Goal: Information Seeking & Learning: Learn about a topic

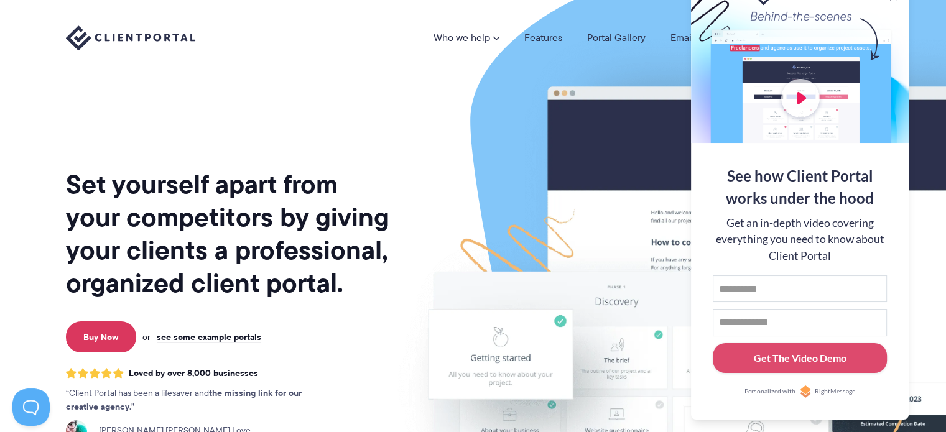
click at [326, 106] on div "Set yourself apart from your competitors by giving your clients a professional,…" at bounding box center [229, 308] width 326 height 596
click at [402, 134] on img at bounding box center [724, 308] width 697 height 596
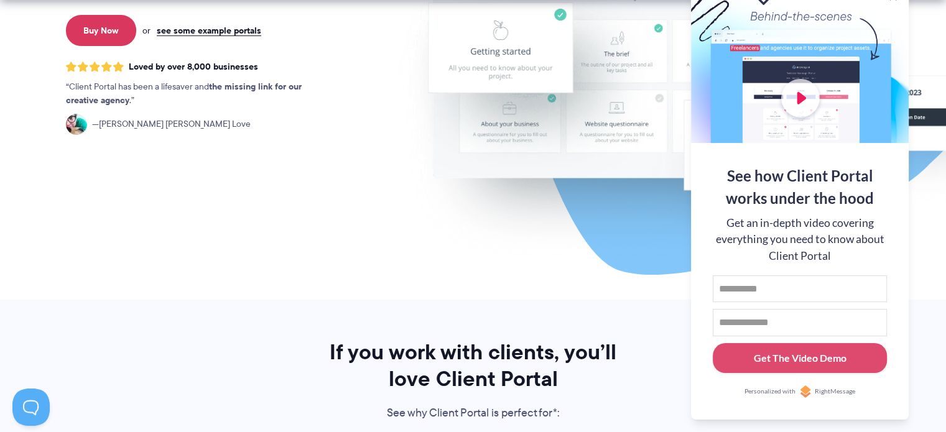
scroll to position [311, 0]
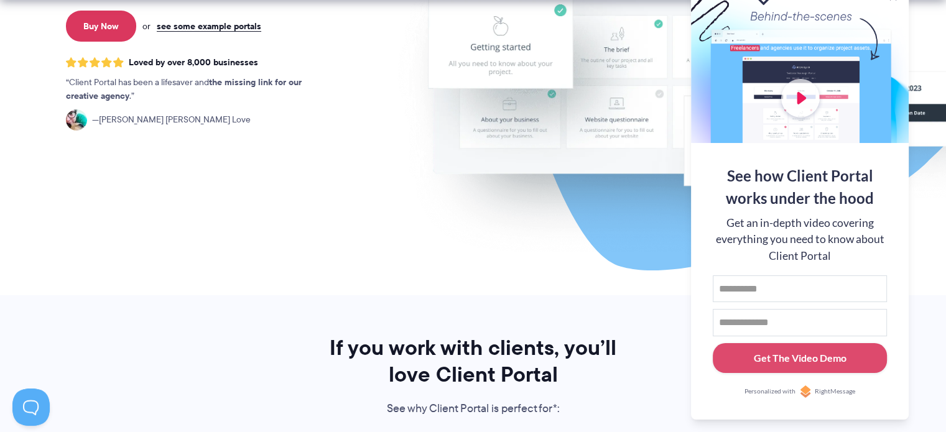
click at [806, 96] on div at bounding box center [800, 62] width 218 height 162
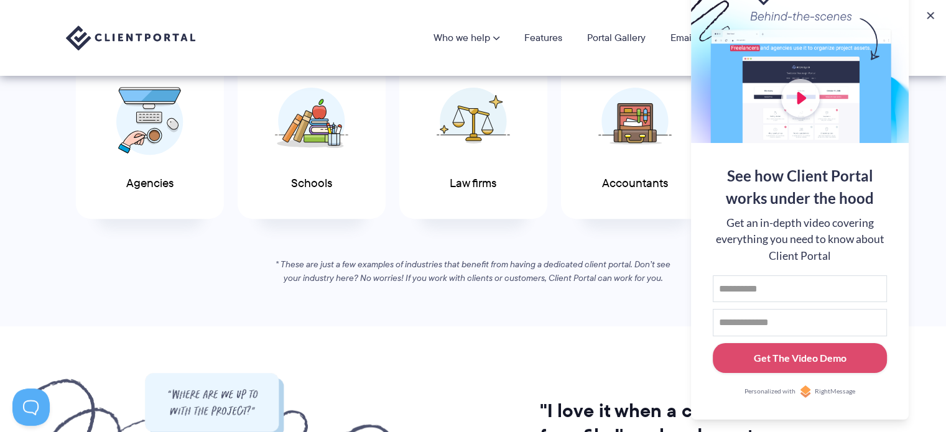
scroll to position [684, 0]
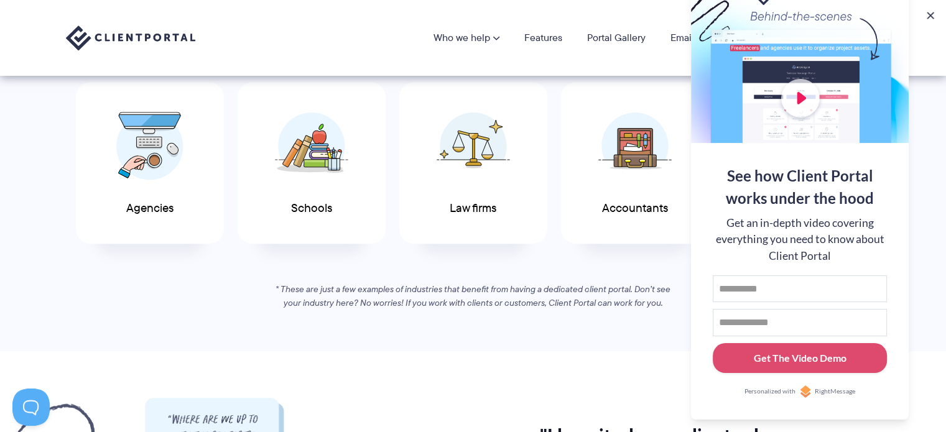
click at [930, 17] on button at bounding box center [930, 15] width 12 height 12
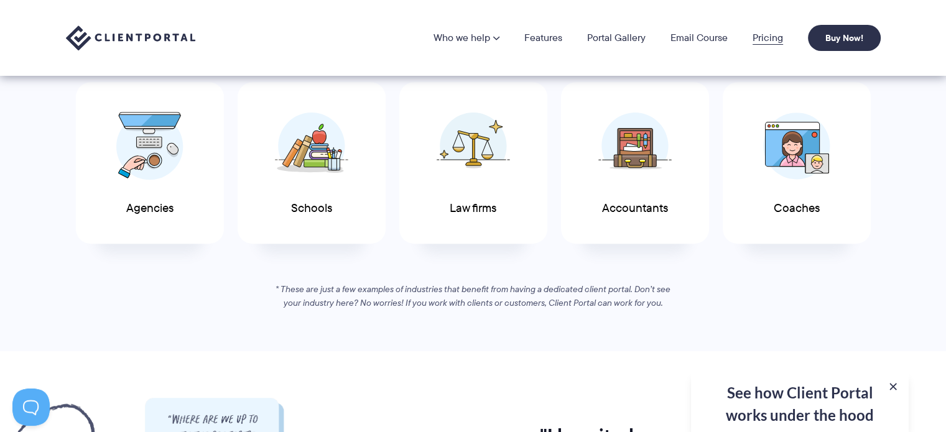
click at [775, 33] on link "Pricing" at bounding box center [767, 38] width 30 height 10
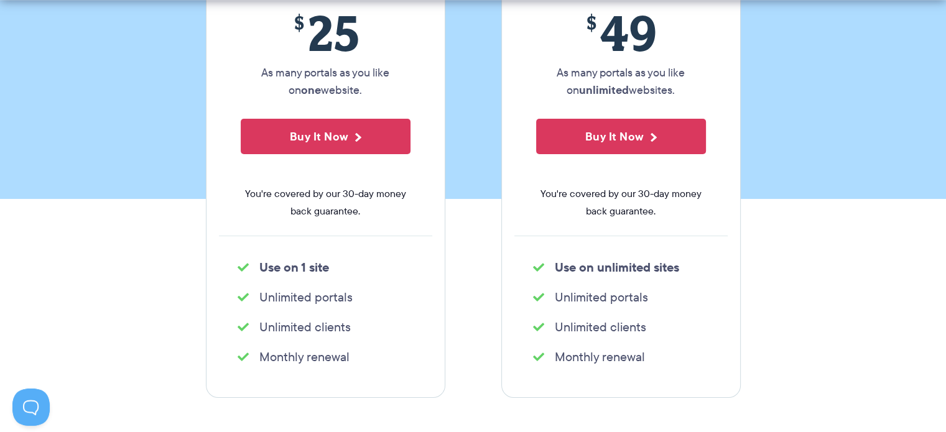
scroll to position [311, 0]
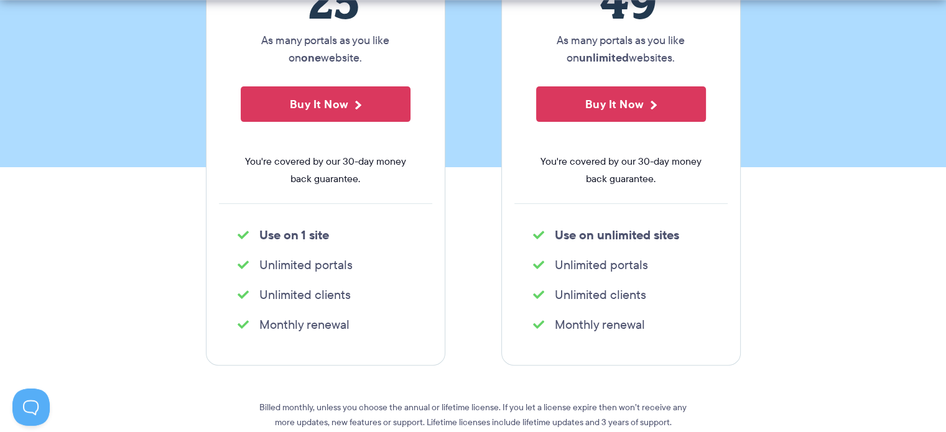
drag, startPoint x: 299, startPoint y: 271, endPoint x: 373, endPoint y: 282, distance: 74.8
click at [373, 282] on div "Single site license $ 25 As many portals as you like on one website. Buy It Now…" at bounding box center [325, 139] width 239 height 454
click at [291, 310] on div "Single site license $ 25 As many portals as you like on one website. Buy It Now…" at bounding box center [325, 139] width 239 height 454
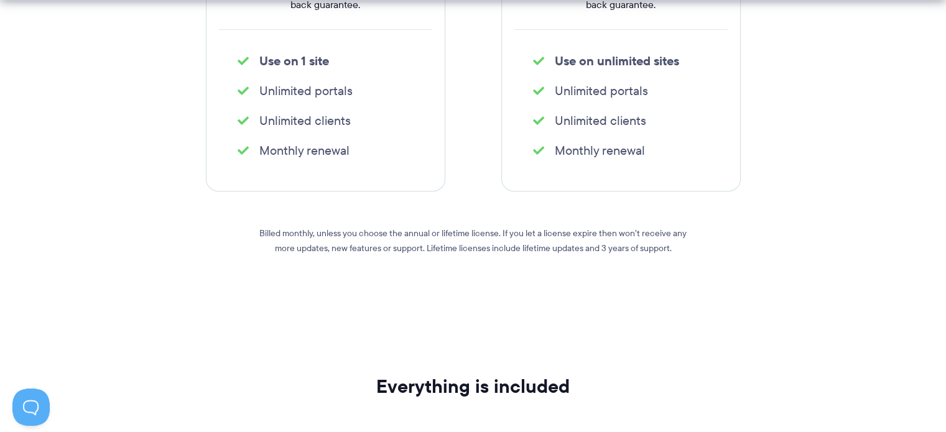
scroll to position [497, 0]
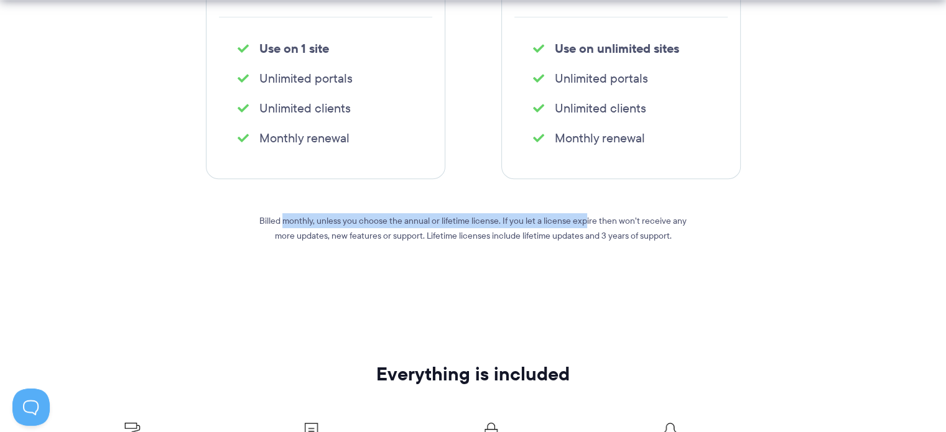
drag, startPoint x: 275, startPoint y: 220, endPoint x: 575, endPoint y: 214, distance: 300.4
click at [575, 214] on p "Billed monthly, unless you choose the annual or lifetime license. If you let a …" at bounding box center [473, 228] width 448 height 30
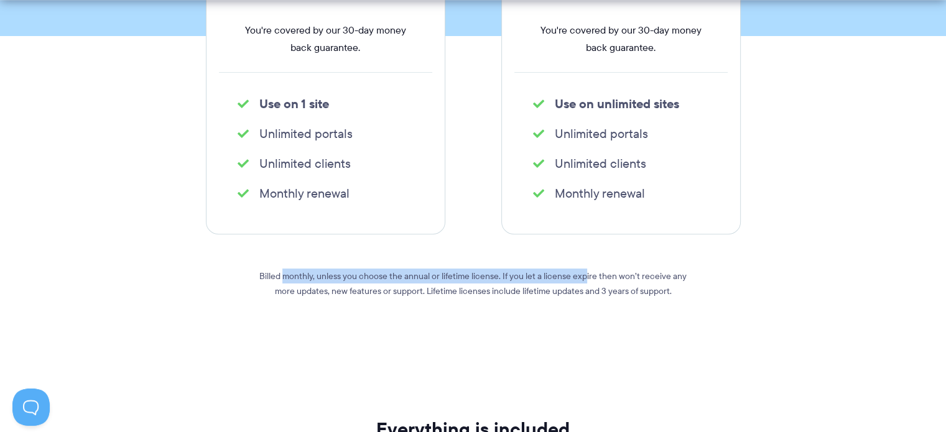
scroll to position [560, 0]
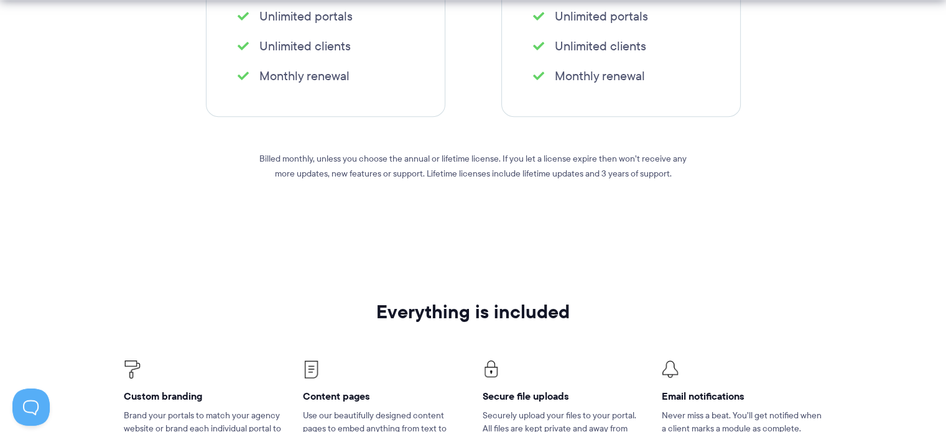
click at [417, 172] on p "Billed monthly, unless you choose the annual or lifetime license. If you let a …" at bounding box center [473, 166] width 448 height 30
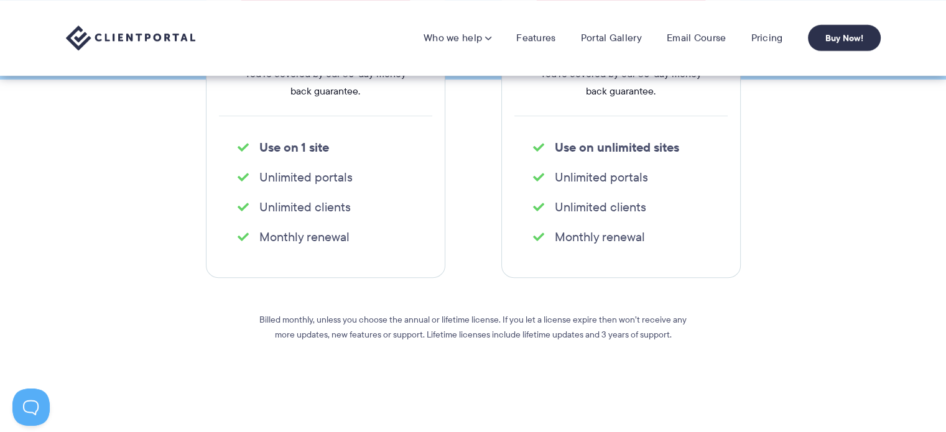
scroll to position [373, 0]
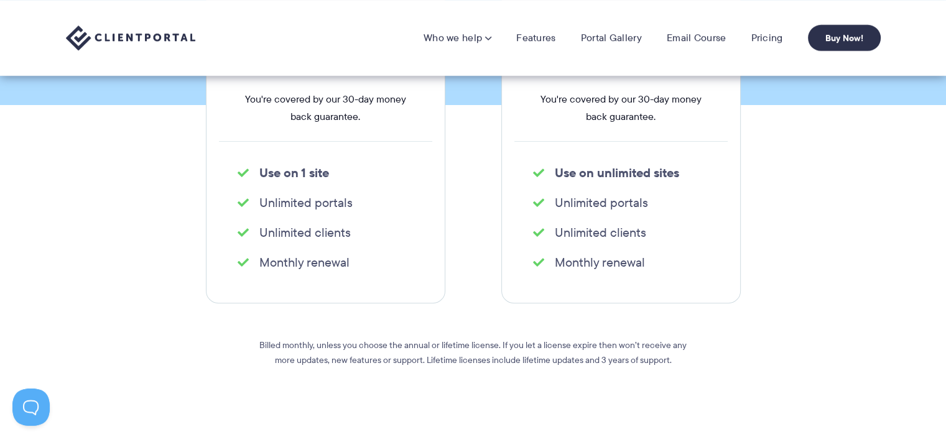
click at [428, 355] on p "Billed monthly, unless you choose the annual or lifetime license. If you let a …" at bounding box center [473, 353] width 448 height 30
copy p "Lifetime"
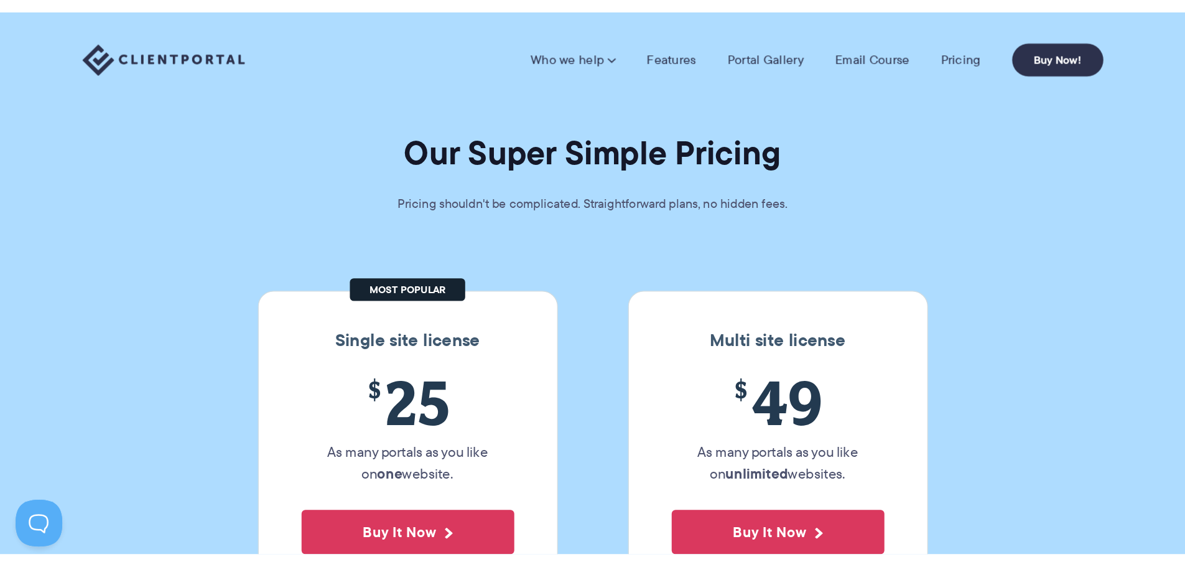
scroll to position [0, 0]
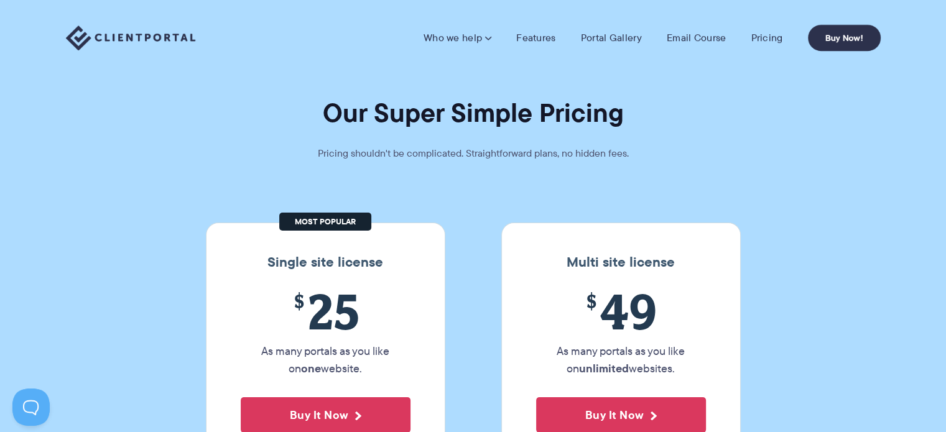
click at [505, 200] on section "Our Super Simple Pricing Pricing shouldn't be complicated. Straightforward plan…" at bounding box center [473, 239] width 946 height 478
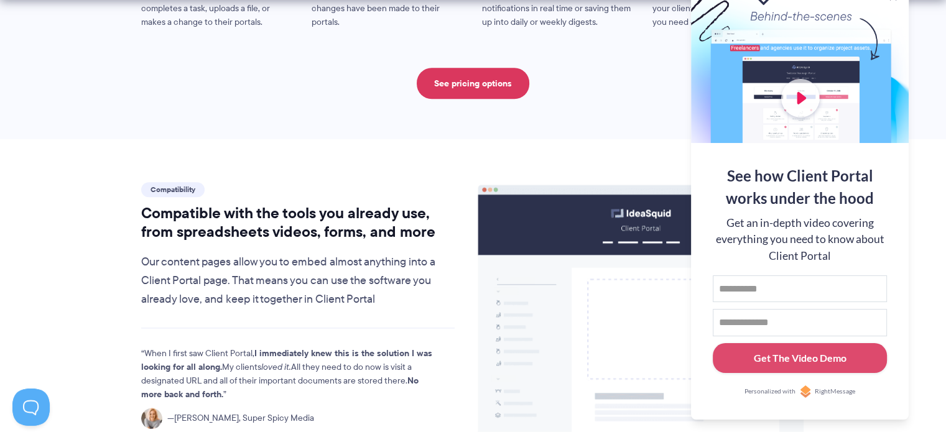
scroll to position [1306, 0]
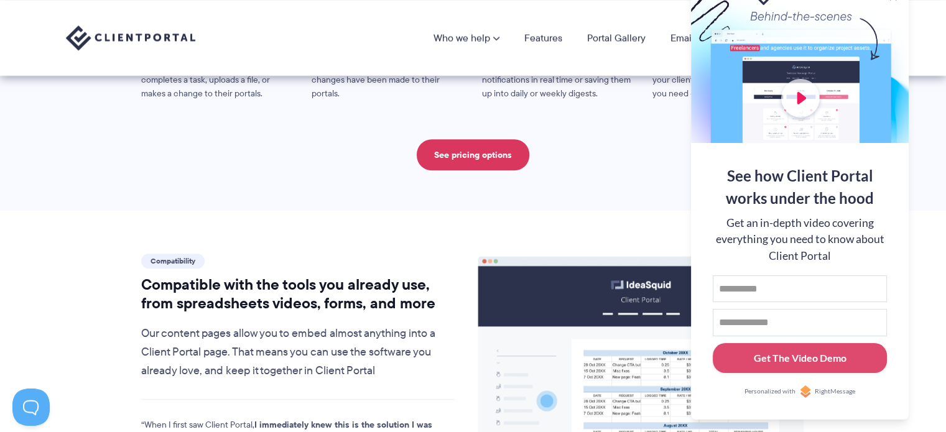
scroll to position [1107, 0]
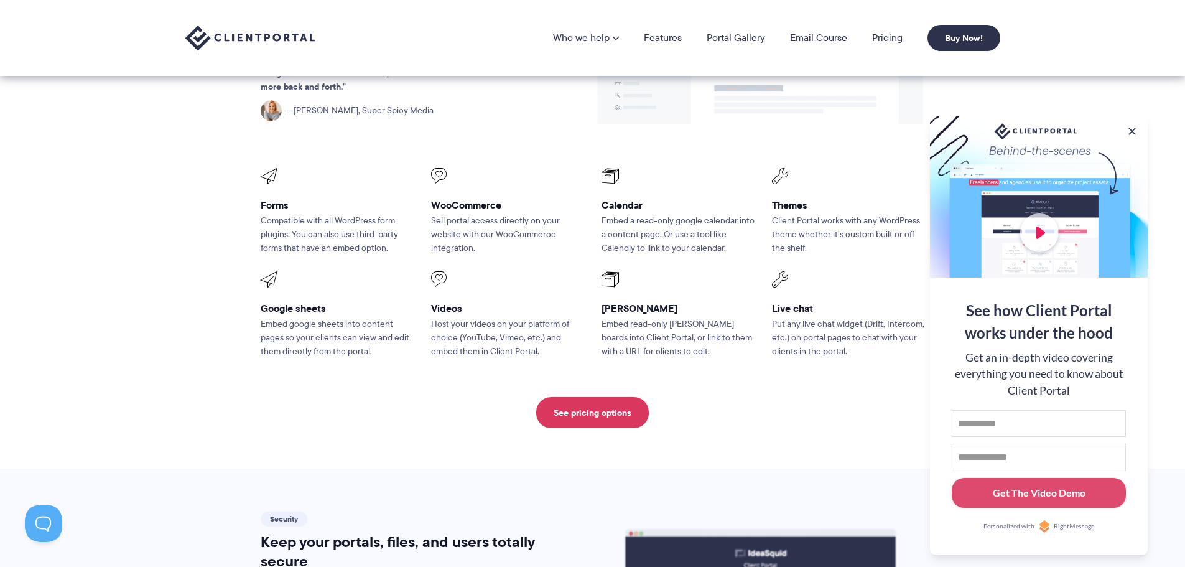
scroll to position [1418, 0]
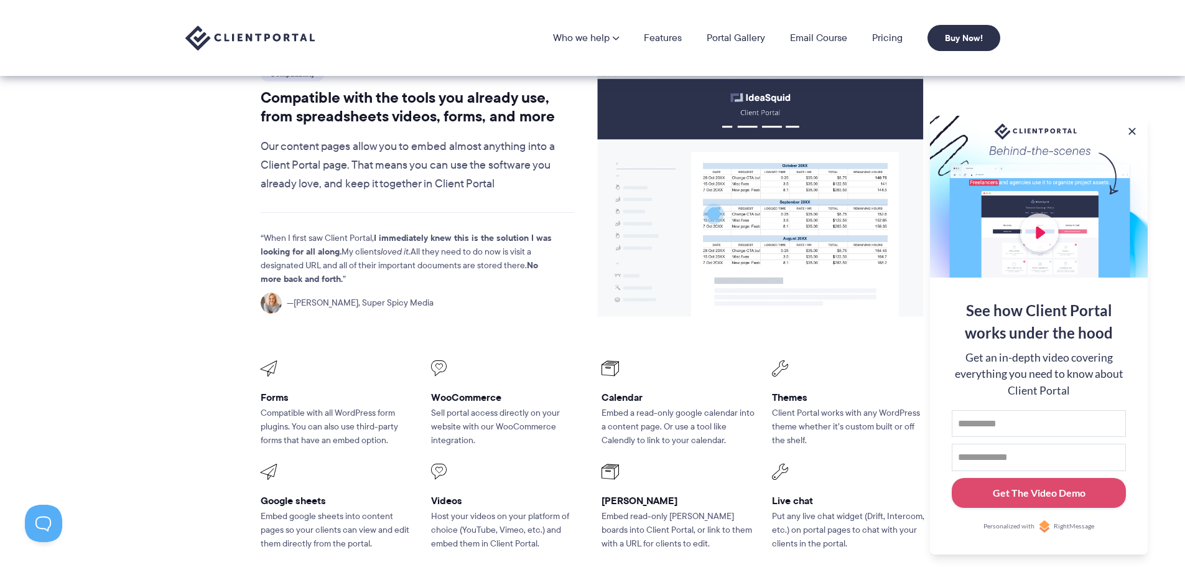
click at [213, 49] on img at bounding box center [249, 37] width 129 height 25
